Goal: Information Seeking & Learning: Learn about a topic

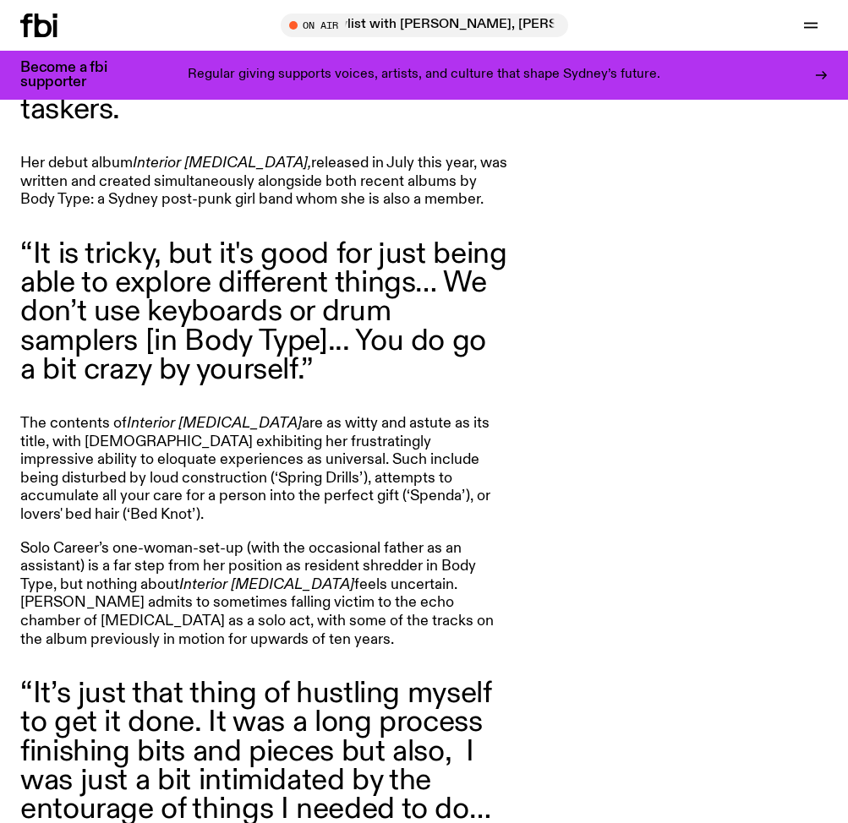
scroll to position [930, 0]
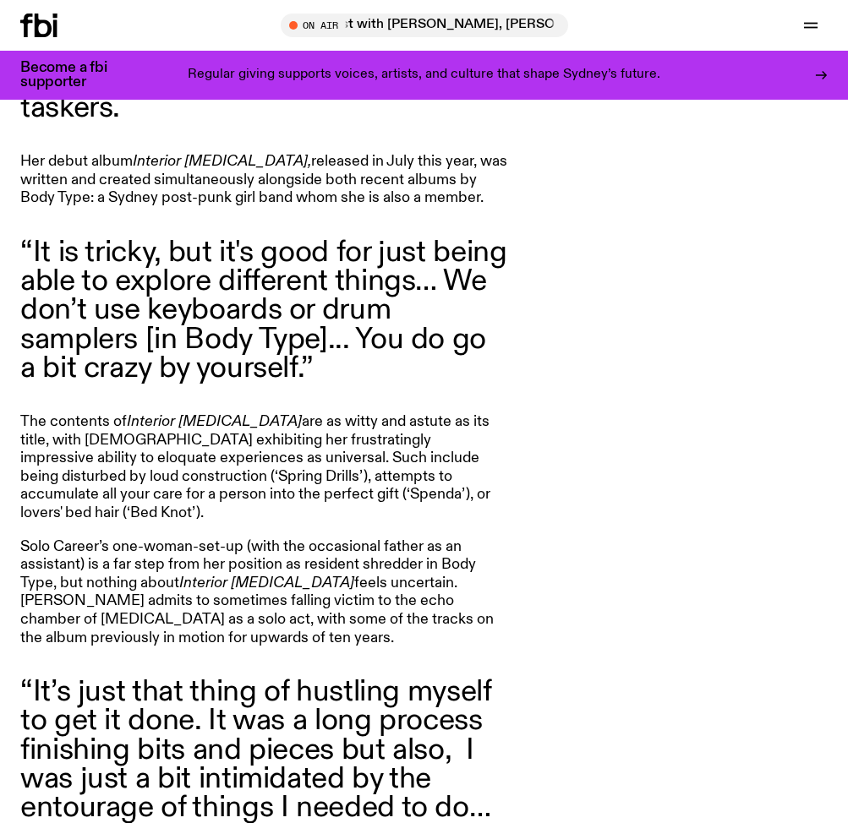
click at [630, 320] on div "Solo Career, AKA [PERSON_NAME], is potentially one of [PERSON_NAME]’s best mult…" at bounding box center [423, 535] width 807 height 1057
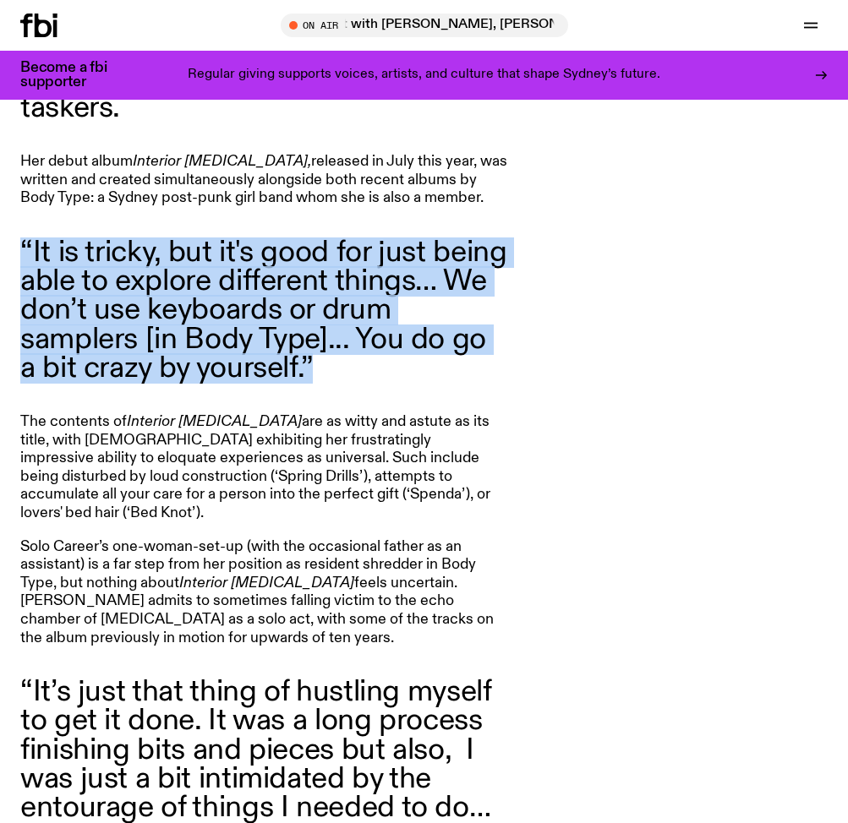
click at [630, 320] on div "Solo Career, AKA [PERSON_NAME], is potentially one of [PERSON_NAME]’s best mult…" at bounding box center [423, 535] width 807 height 1057
click at [662, 334] on div "Solo Career, AKA [PERSON_NAME], is potentially one of [PERSON_NAME]’s best mult…" at bounding box center [423, 535] width 807 height 1057
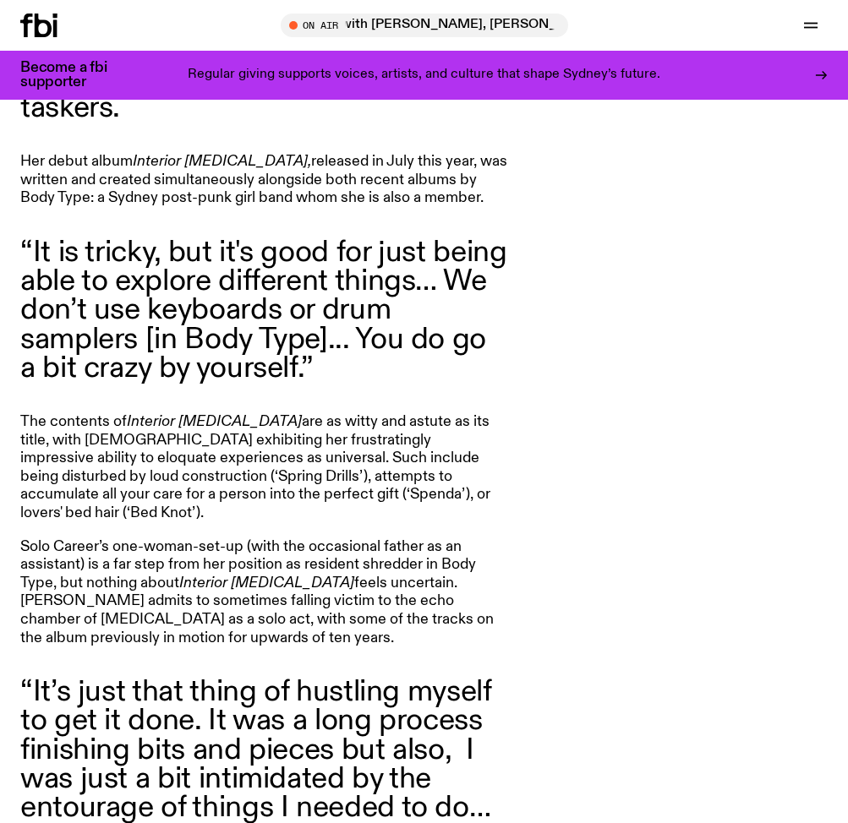
click at [662, 334] on div "Solo Career, AKA [PERSON_NAME], is potentially one of [PERSON_NAME]’s best mult…" at bounding box center [423, 535] width 807 height 1057
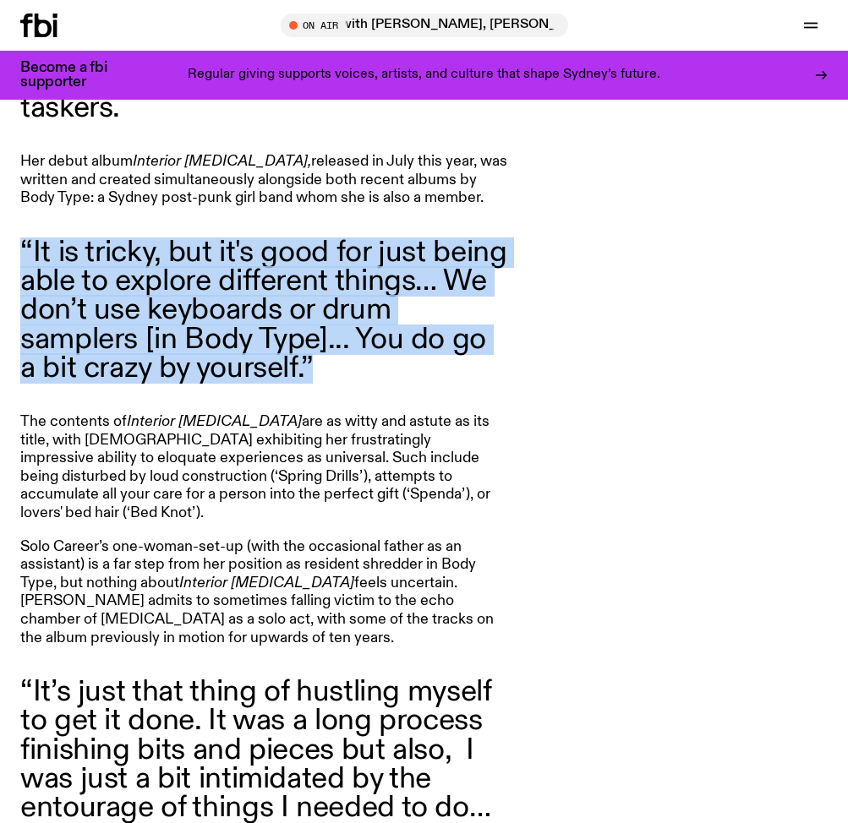
click at [662, 334] on div "Solo Career, AKA [PERSON_NAME], is potentially one of [PERSON_NAME]’s best mult…" at bounding box center [423, 535] width 807 height 1057
click at [690, 349] on div "Solo Career, AKA [PERSON_NAME], is potentially one of [PERSON_NAME]’s best mult…" at bounding box center [423, 535] width 807 height 1057
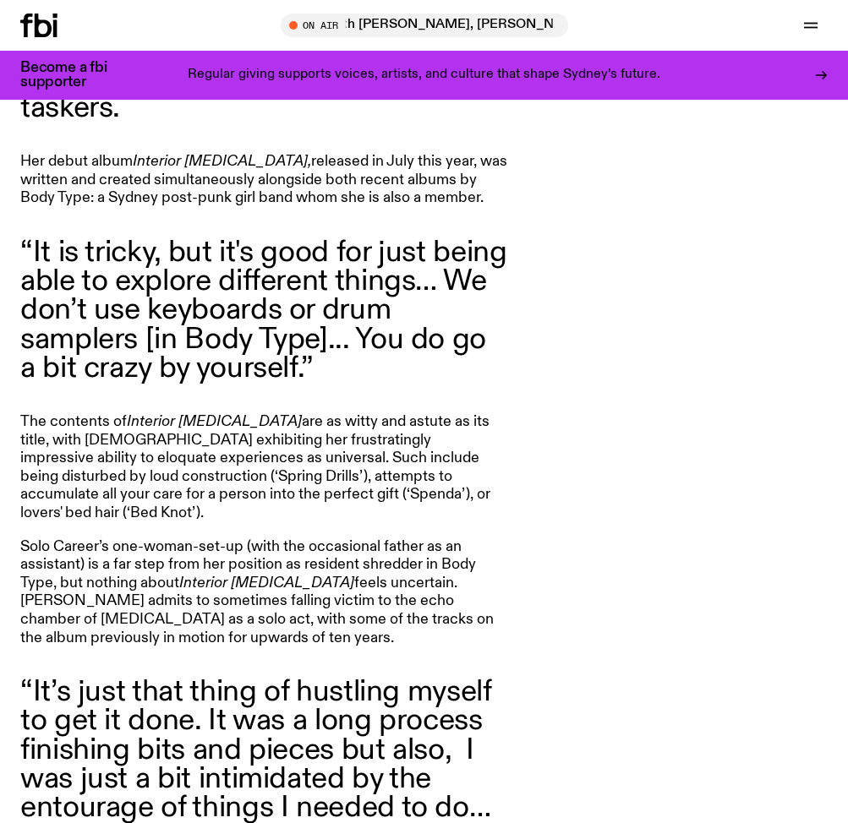
click at [690, 349] on div "Solo Career, AKA [PERSON_NAME], is potentially one of [PERSON_NAME]’s best mult…" at bounding box center [423, 535] width 807 height 1057
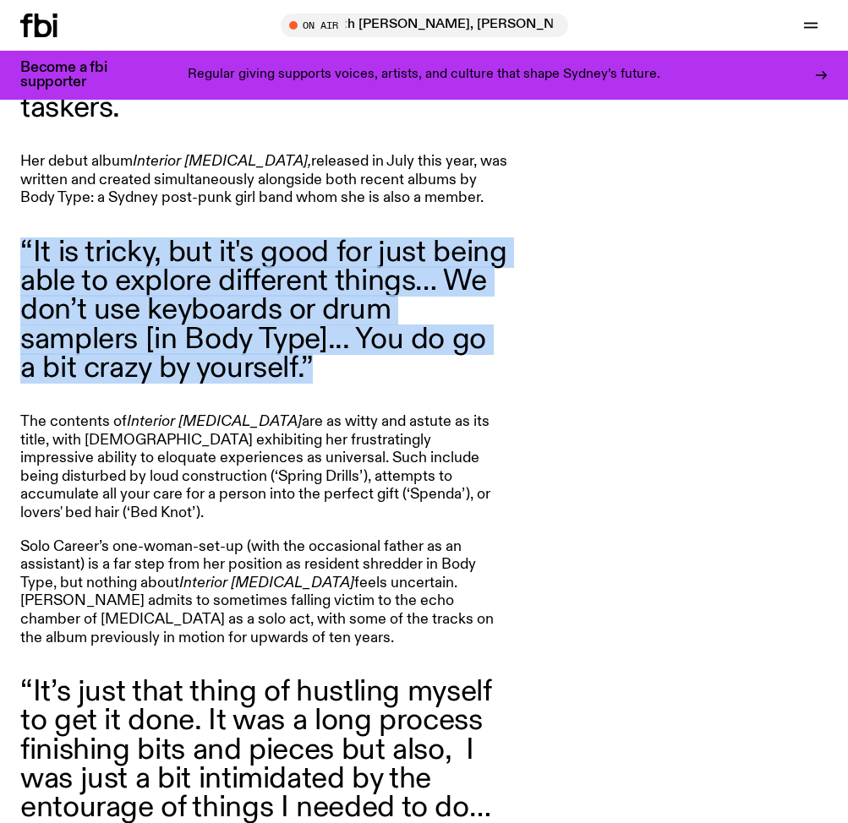
click at [690, 349] on div "Solo Career, AKA [PERSON_NAME], is potentially one of [PERSON_NAME]’s best mult…" at bounding box center [423, 535] width 807 height 1057
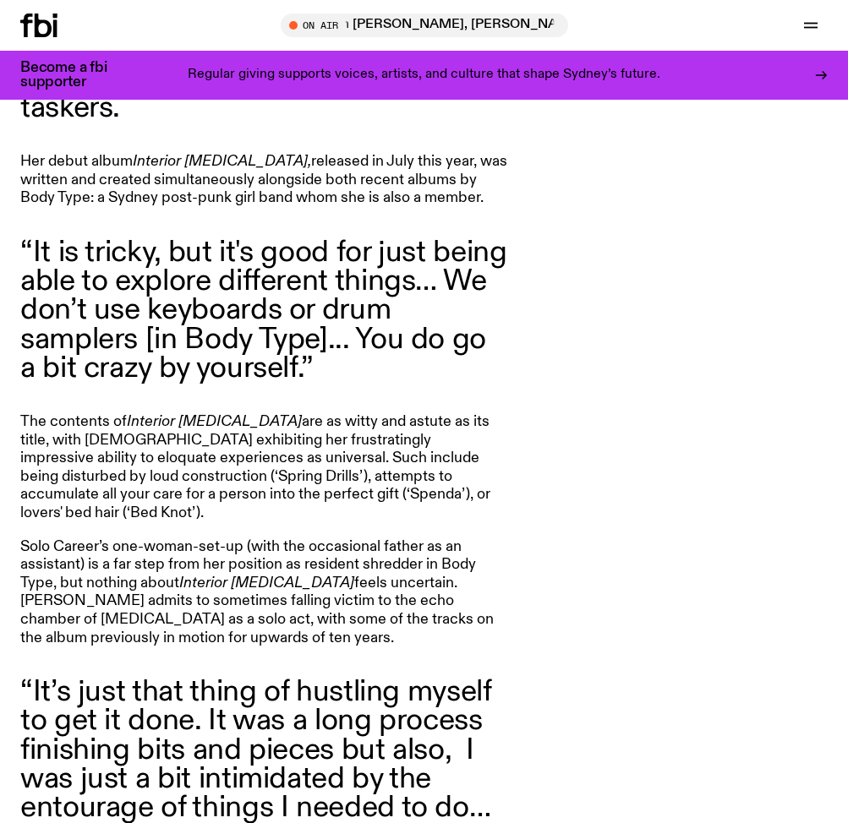
click at [690, 403] on div "Solo Career, AKA [PERSON_NAME], is potentially one of [PERSON_NAME]’s best mult…" at bounding box center [423, 535] width 807 height 1057
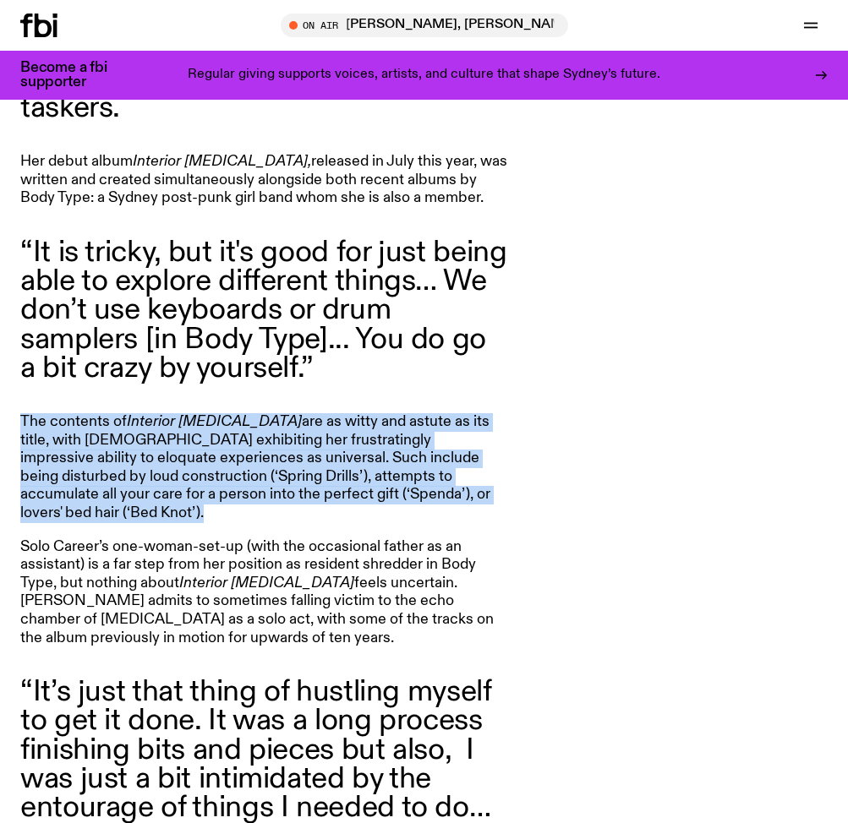
click at [690, 403] on div "Solo Career, AKA [PERSON_NAME], is potentially one of [PERSON_NAME]’s best mult…" at bounding box center [423, 535] width 807 height 1057
click at [718, 481] on div "Solo Career, AKA [PERSON_NAME], is potentially one of [PERSON_NAME]’s best mult…" at bounding box center [423, 535] width 807 height 1057
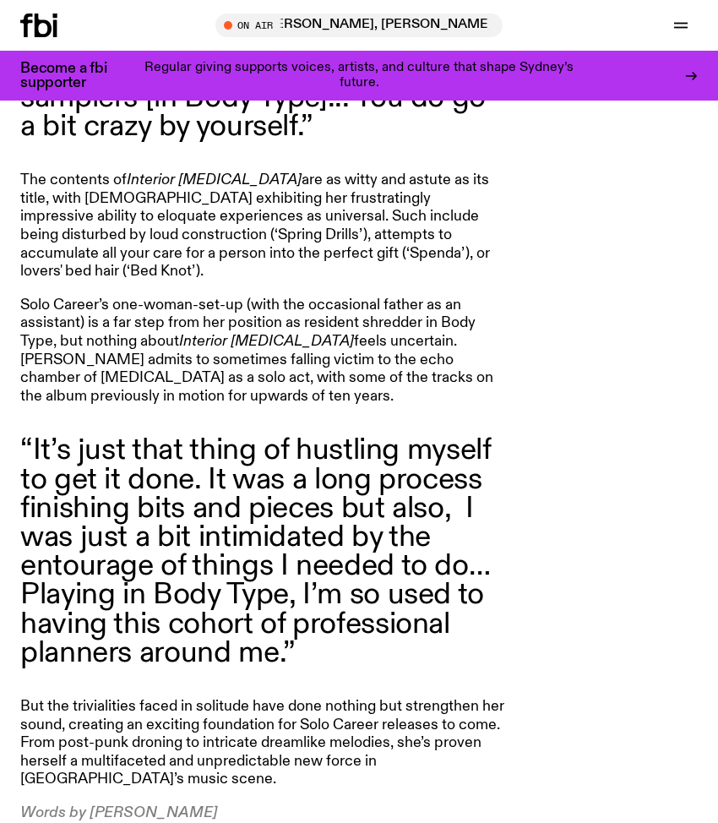
scroll to position [1077, 0]
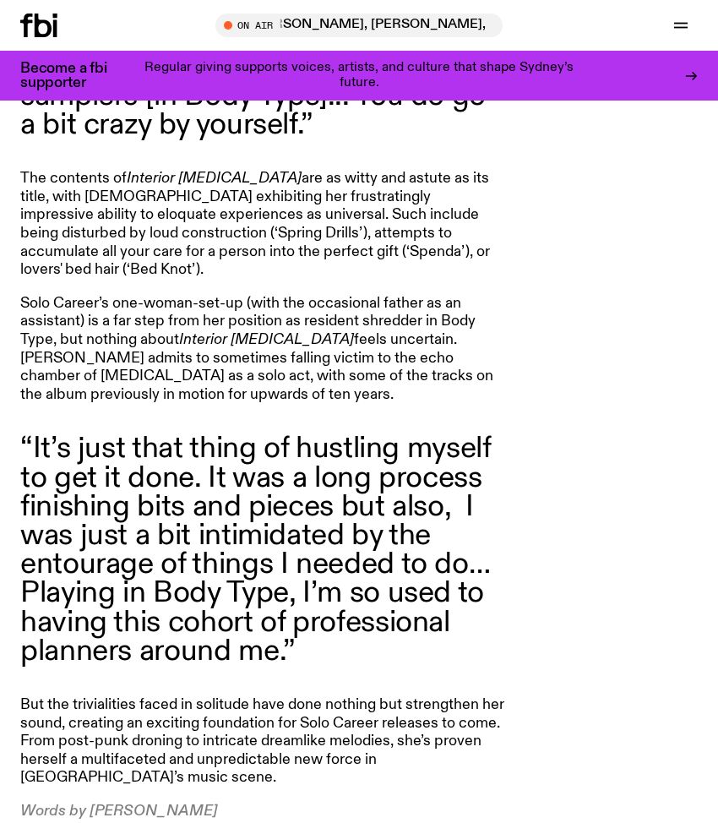
click at [515, 294] on div "Solo Career, AKA [PERSON_NAME], is potentially one of [PERSON_NAME]’s best mult…" at bounding box center [359, 292] width 678 height 1057
click at [530, 296] on div "Solo Career, AKA [PERSON_NAME], is potentially one of [PERSON_NAME]’s best mult…" at bounding box center [359, 292] width 678 height 1057
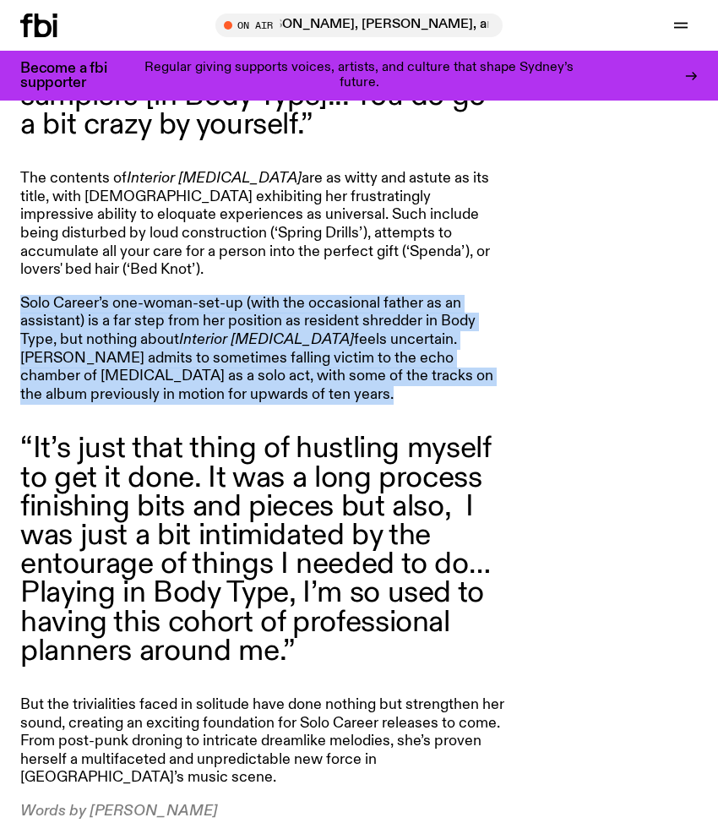
click at [530, 296] on div "Solo Career, AKA [PERSON_NAME], is potentially one of [PERSON_NAME]’s best mult…" at bounding box center [359, 292] width 678 height 1057
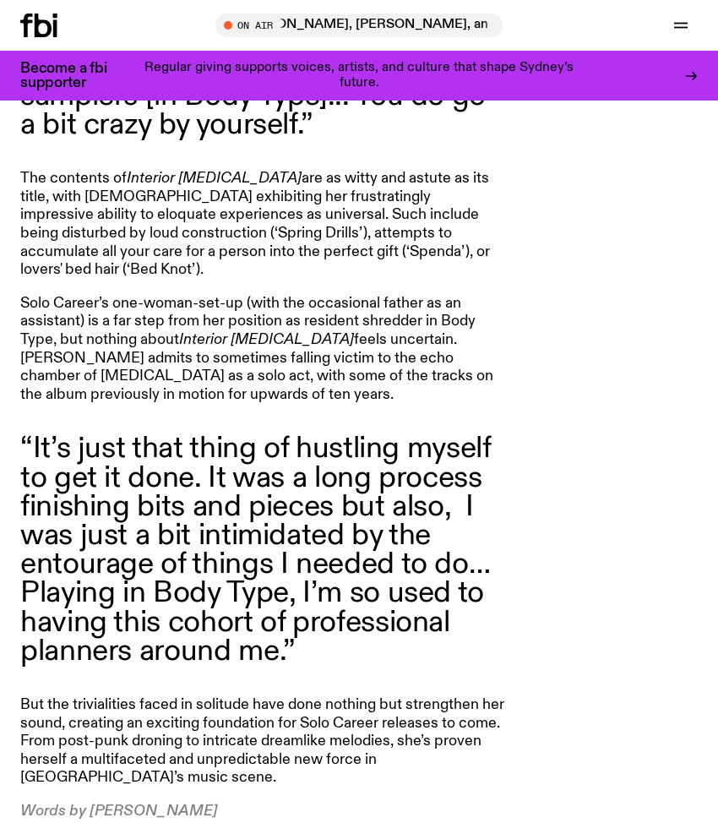
click at [548, 411] on div "Solo Career, AKA [PERSON_NAME], is potentially one of [PERSON_NAME]’s best mult…" at bounding box center [359, 292] width 678 height 1057
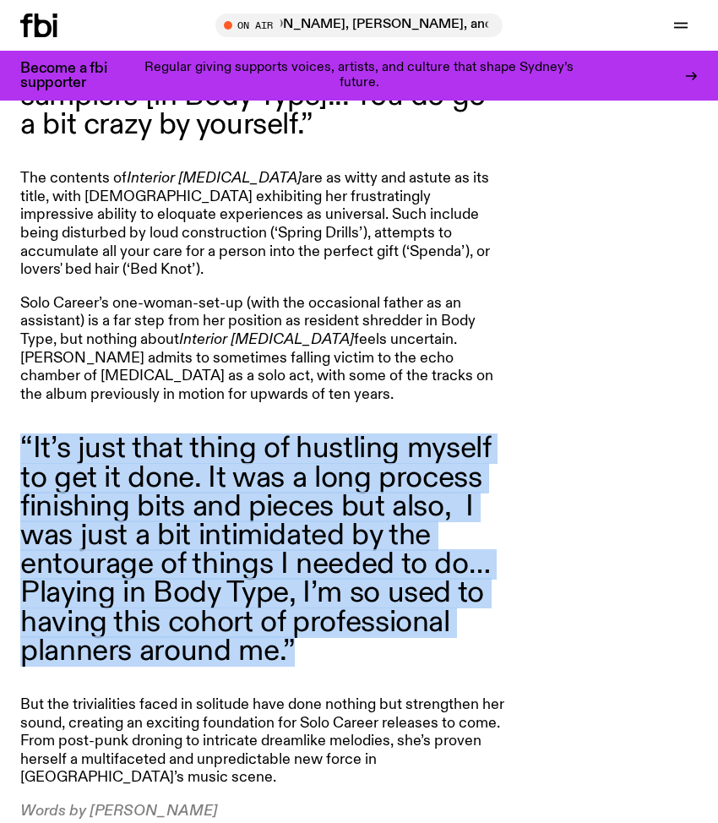
click at [548, 411] on div "Solo Career, AKA [PERSON_NAME], is potentially one of [PERSON_NAME]’s best mult…" at bounding box center [359, 292] width 678 height 1057
click at [567, 547] on div "Solo Career, AKA [PERSON_NAME], is potentially one of [PERSON_NAME]’s best mult…" at bounding box center [359, 292] width 678 height 1057
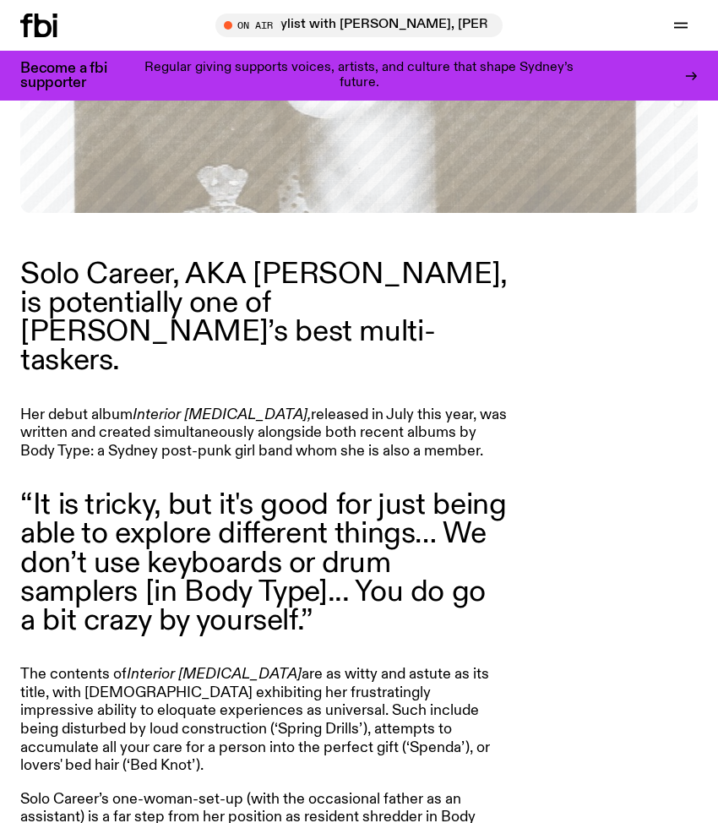
scroll to position [0, 0]
